Goal: Information Seeking & Learning: Learn about a topic

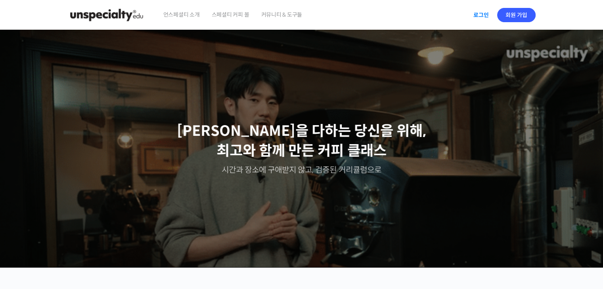
click at [476, 16] on link "로그인" at bounding box center [480, 15] width 25 height 18
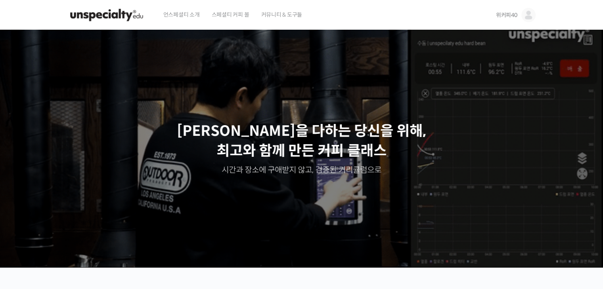
click at [524, 13] on img at bounding box center [528, 15] width 14 height 14
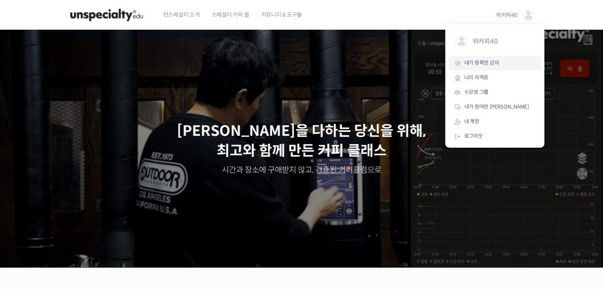
click at [490, 66] on span "내가 등록한 강의" at bounding box center [481, 62] width 35 height 7
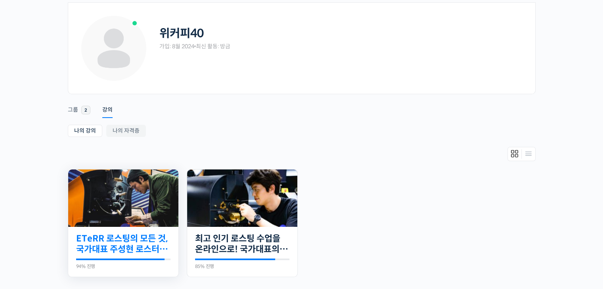
scroll to position [79, 0]
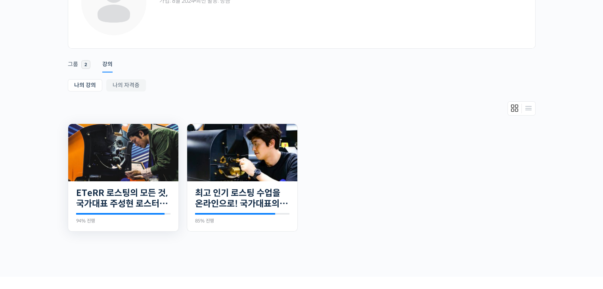
click at [128, 157] on img at bounding box center [123, 152] width 110 height 57
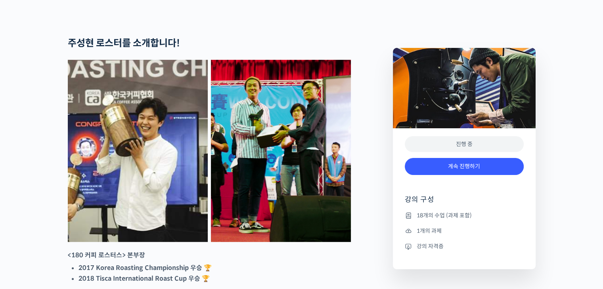
scroll to position [396, 0]
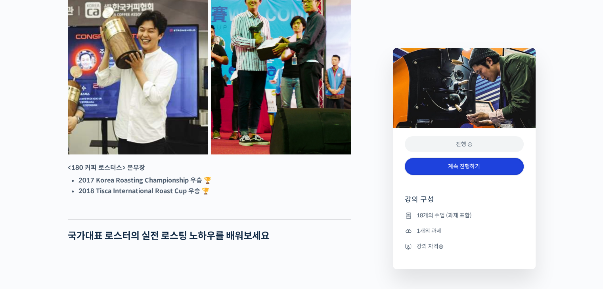
click at [452, 161] on link "계속 진행하기" at bounding box center [464, 166] width 119 height 17
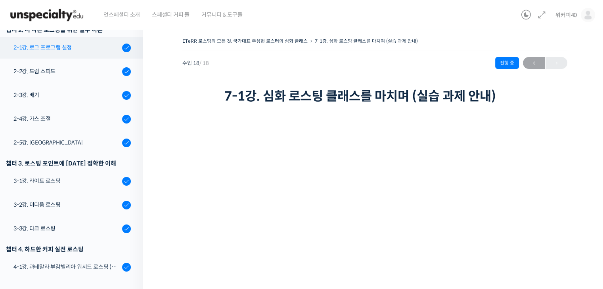
scroll to position [105, 0]
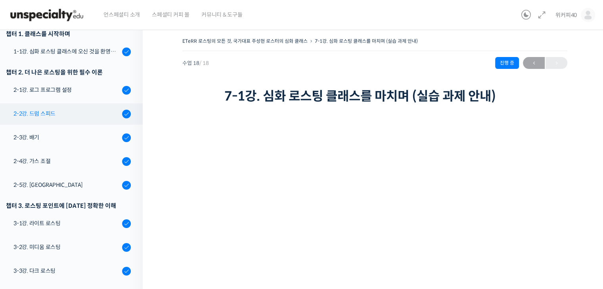
click at [45, 111] on div "2-2강. 드럼 스피드" at bounding box center [66, 113] width 106 height 9
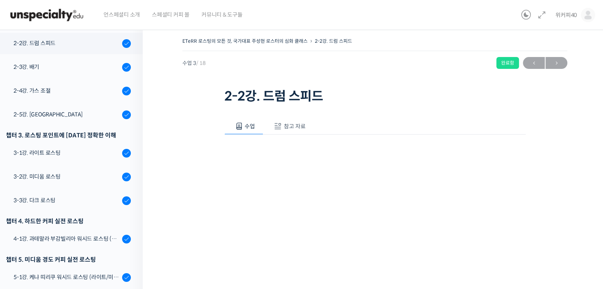
scroll to position [178, 0]
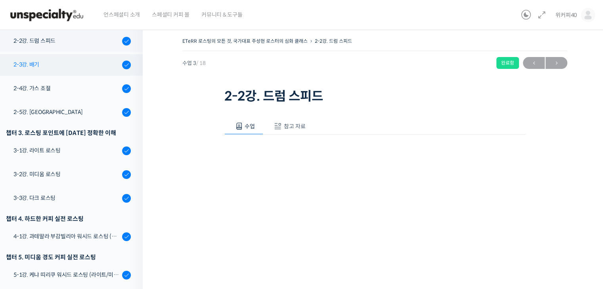
click at [38, 64] on div "2-3강. 배기" at bounding box center [66, 64] width 106 height 9
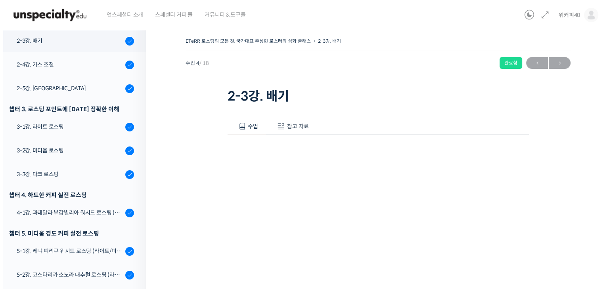
scroll to position [201, 0]
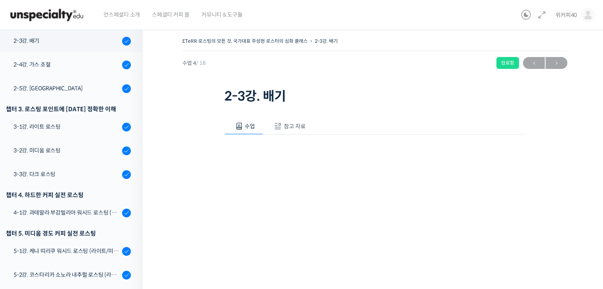
click at [292, 126] on span "참고 자료" at bounding box center [295, 126] width 22 height 7
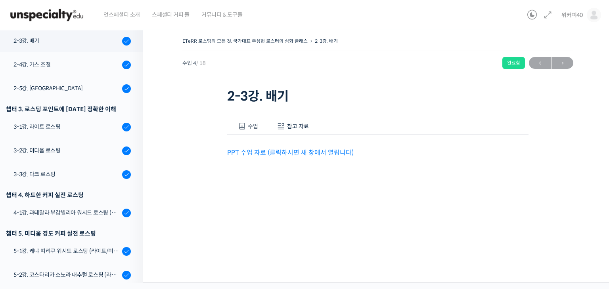
click at [312, 151] on link "PPT 수업 자료 (클릭하시면 새 창에서 열립니다)" at bounding box center [290, 153] width 126 height 8
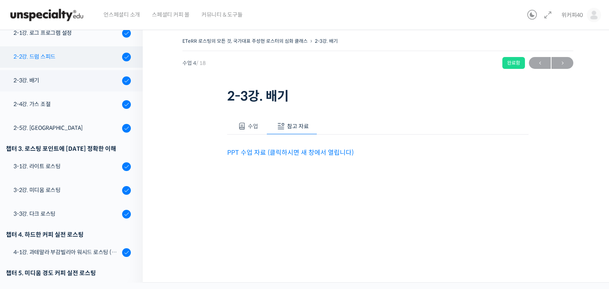
scroll to position [122, 0]
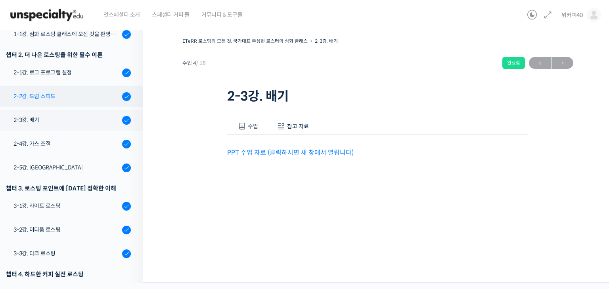
click at [46, 97] on div "2-2강. 드럼 스피드" at bounding box center [66, 96] width 106 height 9
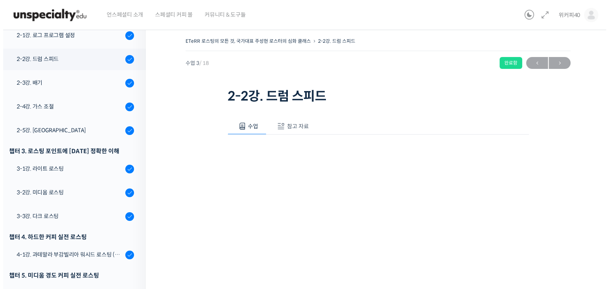
scroll to position [178, 0]
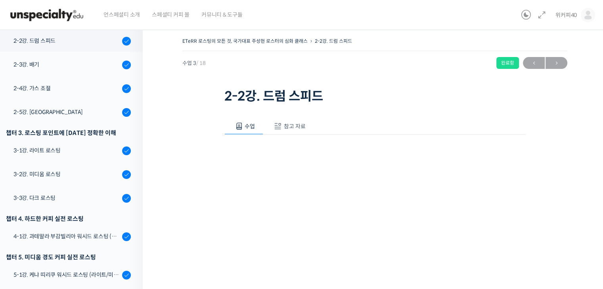
click at [301, 125] on span "참고 자료" at bounding box center [295, 126] width 22 height 7
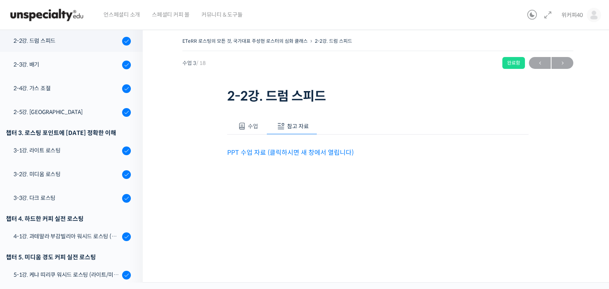
click at [297, 152] on link "PPT 수업 자료 (클릭하시면 새 창에서 열립니다)" at bounding box center [290, 153] width 126 height 8
